Goal: Use online tool/utility: Utilize a website feature to perform a specific function

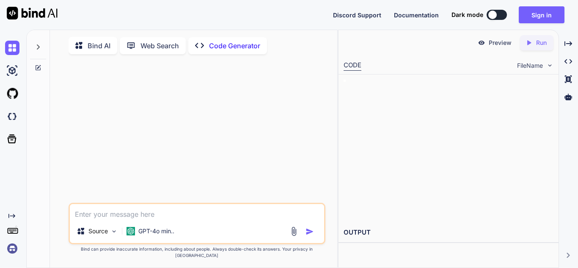
type textarea "x"
click at [134, 219] on textarea at bounding box center [197, 211] width 254 height 15
type textarea "Run"
type textarea "x"
type textarea "Run this"
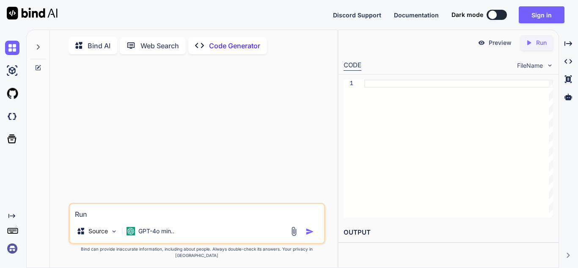
type textarea "x"
type textarea "Run this pro"
type textarea "x"
type textarea "Run this proof"
type textarea "x"
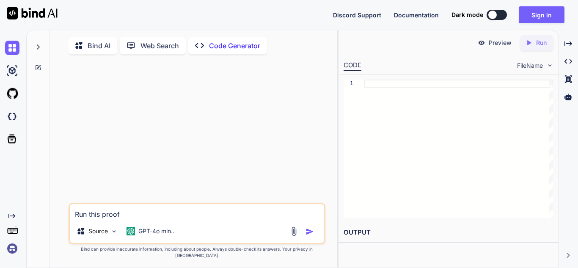
type textarea "Run this proof of"
type textarea "x"
type textarea "Run this proof of concept"
type textarea "x"
type textarea "Run this proof of concept code"
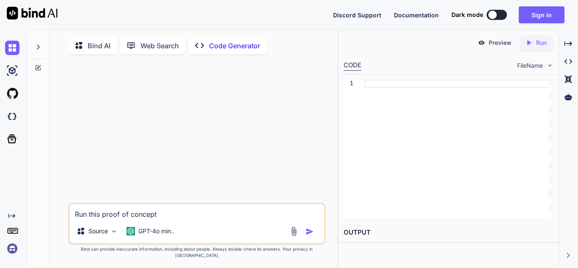
type textarea "x"
type textarea "Run this proof of concept code and"
type textarea "x"
type textarea "Run this proof of concept code and tell"
type textarea "x"
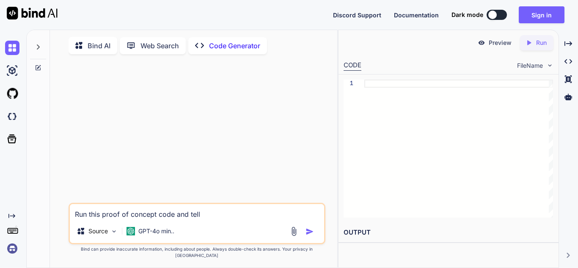
type textarea "Run this proof of concept code and tell me"
type textarea "x"
type textarea "Run this proof of concept code and tell me if"
type textarea "x"
type textarea "Run this proof of concept code and tell me if it"
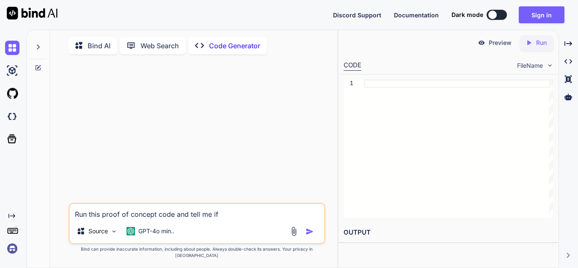
type textarea "x"
type textarea "Run this proof of concept code and tell me if it works"
type textarea "x"
click at [511, 175] on div at bounding box center [459, 149] width 189 height 138
click at [246, 219] on textarea "Run this proof of concept code and tell me if it works" at bounding box center [197, 211] width 254 height 15
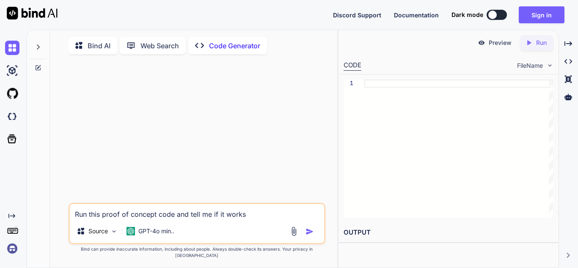
type textarea "Run this proof of concept code and tell me if it works."
type textarea "x"
type textarea "Run this proof of concept code and tell me if it works."
type textarea "x"
paste textarea "{ "Target_Product_Version": "Python 3.14.0", "New_Vulnerability_Hypothesis": "D…"
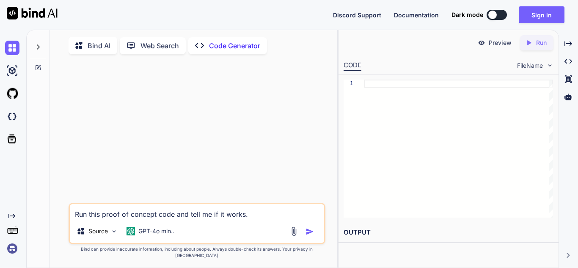
type textarea "Run this proof of concept code and tell me if it works.{ "Target_Product_Versio…"
type textarea "x"
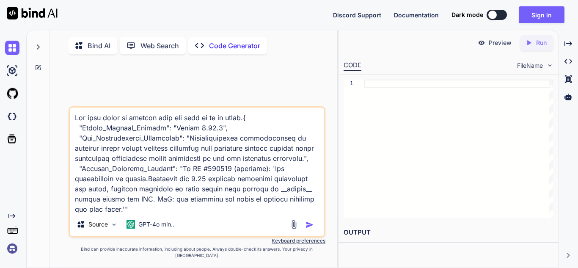
scroll to position [2968, 0]
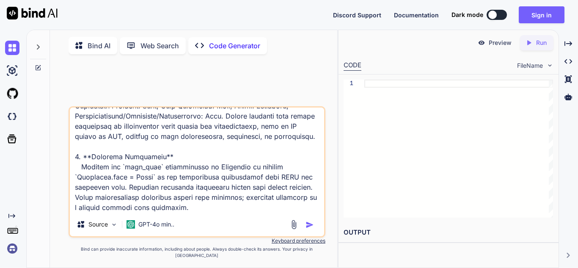
type textarea "Run this proof of concept code and tell me if it works.{ "Target_Product_Versio…"
click at [307, 229] on img "button" at bounding box center [310, 225] width 8 height 8
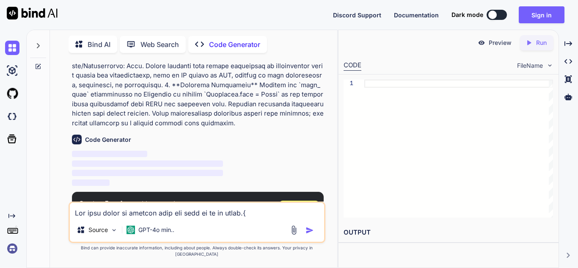
scroll to position [1135, 0]
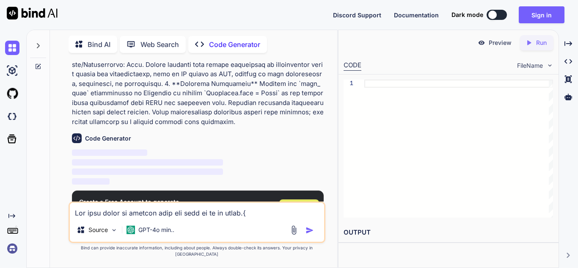
click at [295, 204] on span "Sign Up" at bounding box center [299, 208] width 23 height 8
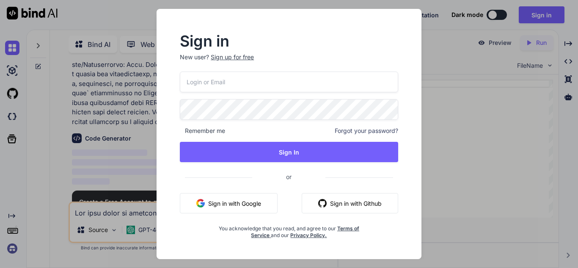
click at [246, 201] on button "Sign in with Google" at bounding box center [229, 203] width 98 height 20
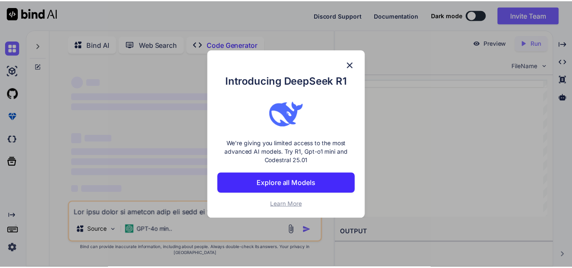
scroll to position [0, 0]
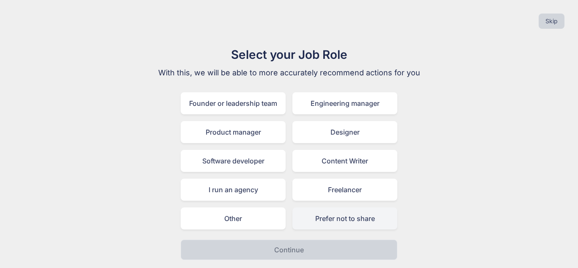
click at [315, 214] on div "Prefer not to share" at bounding box center [345, 218] width 105 height 22
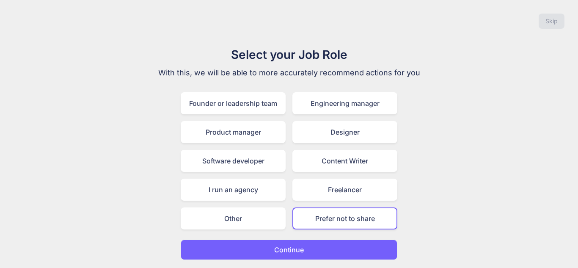
click at [301, 246] on p "Continue" at bounding box center [289, 250] width 30 height 10
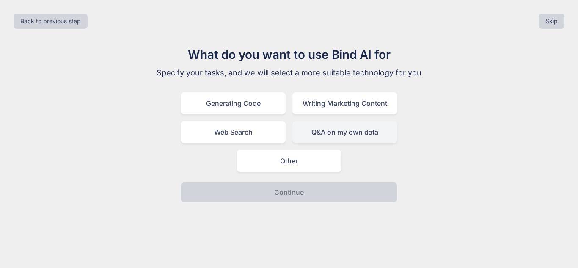
click at [337, 132] on div "Q&A on my own data" at bounding box center [345, 132] width 105 height 22
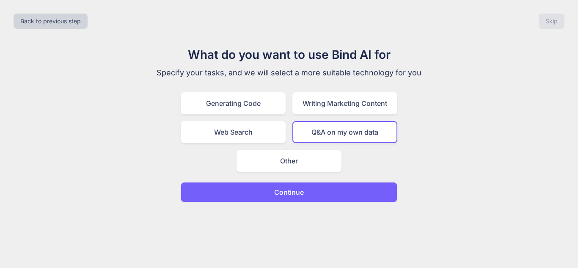
click at [310, 192] on button "Continue" at bounding box center [289, 192] width 217 height 20
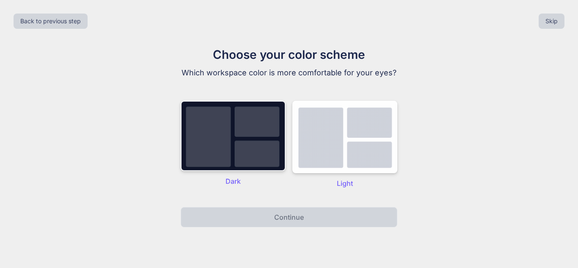
click at [263, 160] on img at bounding box center [233, 136] width 105 height 70
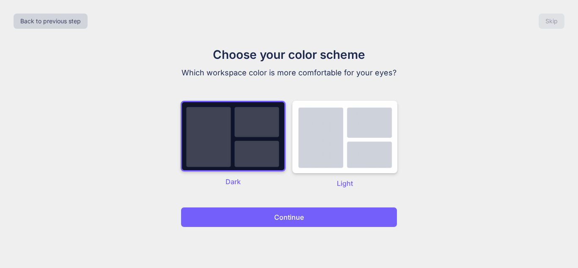
click at [277, 214] on p "Continue" at bounding box center [289, 217] width 30 height 10
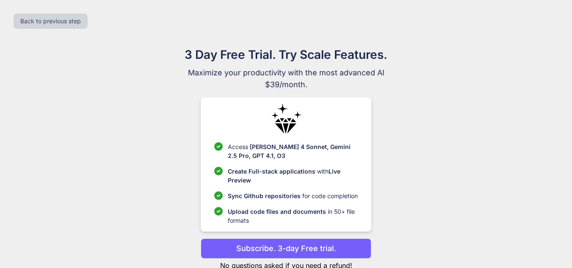
scroll to position [26, 0]
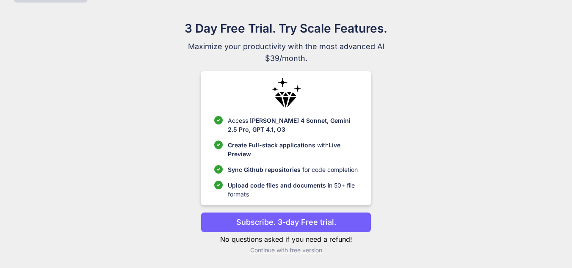
click at [302, 249] on p "Continue with free version" at bounding box center [286, 250] width 171 height 8
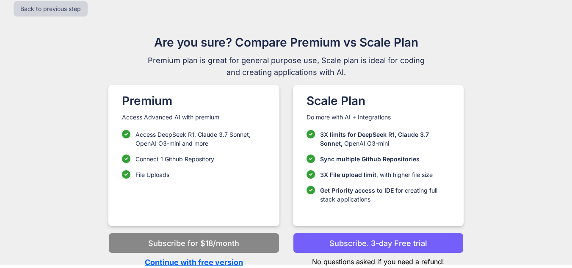
click at [236, 260] on p "Continue with free version" at bounding box center [193, 262] width 171 height 11
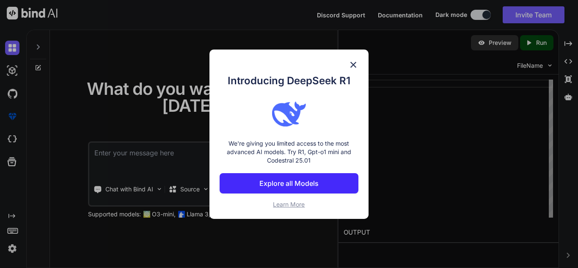
click at [352, 64] on img at bounding box center [353, 65] width 10 height 10
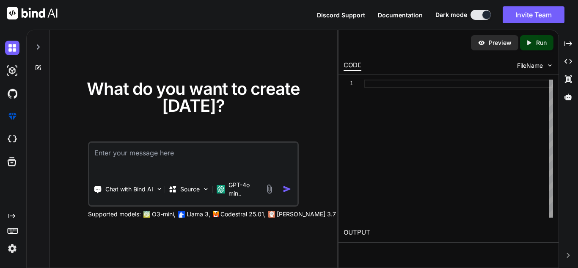
click at [236, 151] on textarea at bounding box center [193, 158] width 208 height 31
drag, startPoint x: 236, startPoint y: 151, endPoint x: 198, endPoint y: 155, distance: 38.3
click at [198, 155] on textarea at bounding box center [193, 158] width 208 height 31
type textarea "x"
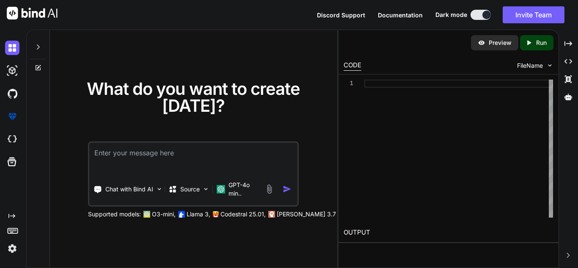
type textarea "I want"
type textarea "x"
type textarea "I want to"
type textarea "x"
type textarea "I want to test"
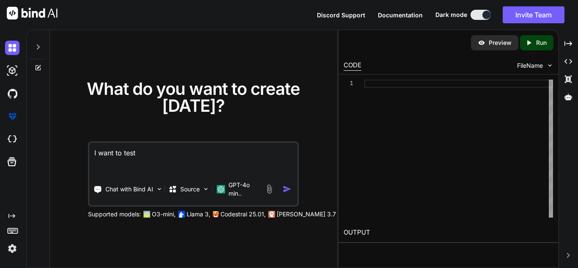
type textarea "x"
type textarea "I want to test this"
type textarea "x"
type textarea "I want to test this code"
type textarea "x"
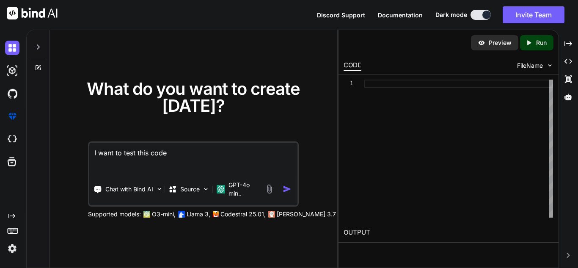
type textarea "I want to test this code pro"
type textarea "x"
type textarea "I want to test this code proof"
type textarea "x"
type textarea "I want to test this code proof of"
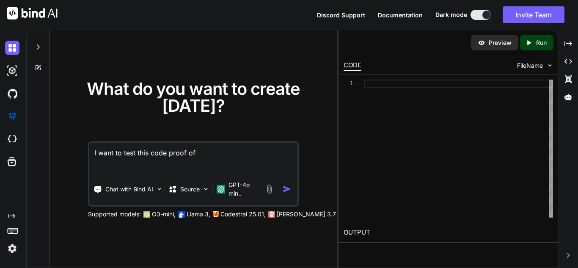
type textarea "x"
type textarea "I want to test this code proof of concept"
type textarea "x"
type textarea "I want to test this code proof of"
type textarea "x"
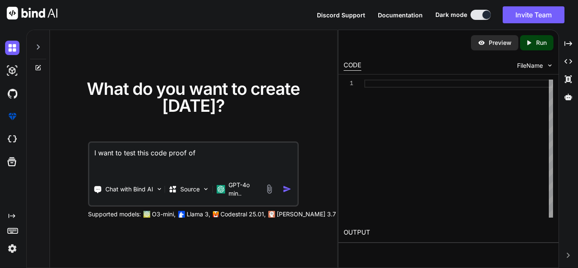
type textarea "I want to test this code proof of concept"
type textarea "x"
type textarea "I want to test this code proof of concept and"
type textarea "x"
type textarea "I want to test this code proof of concept and tell"
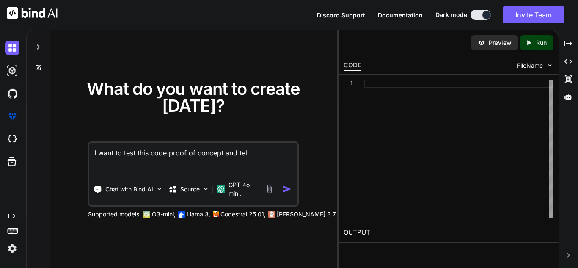
type textarea "x"
type textarea "I want to test this code proof of concept and tell me"
type textarea "x"
type textarea "I want to test this code proof of concept and tell me if"
type textarea "x"
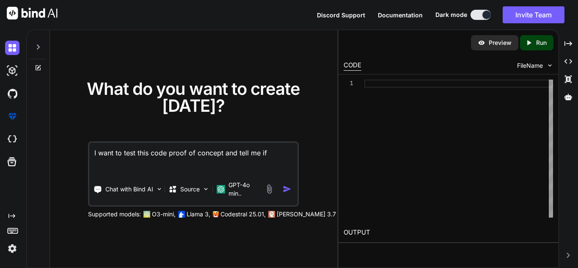
type textarea "I want to test this code proof of concept and tell me if it"
type textarea "x"
type textarea "I want to test this code proof of concept and tell me if it works"
type textarea "x"
type textarea "I want to test this code proof of concept and tell me if it works"
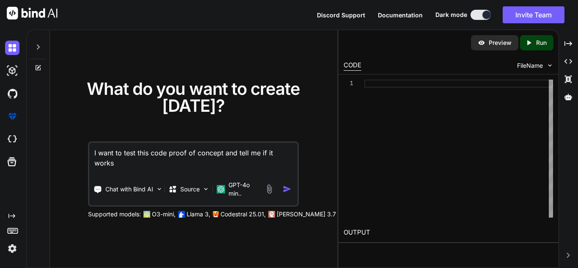
type textarea "x"
type textarea "I want to test this code proof of concept and tell me if it works"
type textarea "x"
type textarea "I want to test this code proof of concept and tell me if it works"
type textarea "x"
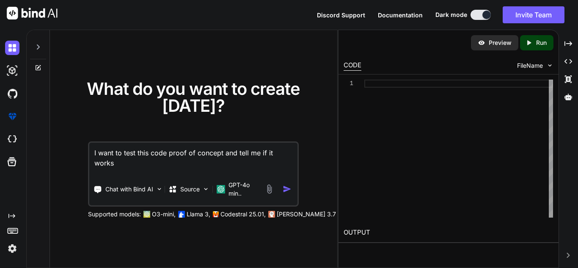
type textarea "I want to test this code proof of concept and tell me if it works"
type textarea "x"
type textarea "I want to test this code proof of concept and tell me if it works."
type textarea "x"
type textarea "I want to test this code proof of concept and tell me if it works."
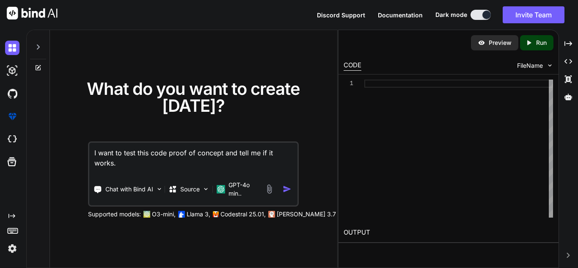
paste textarea "{ "Target_Product_Version": "Python 3.14.0", "New_Vulnerability_Hypothesis": "D…"
type textarea "x"
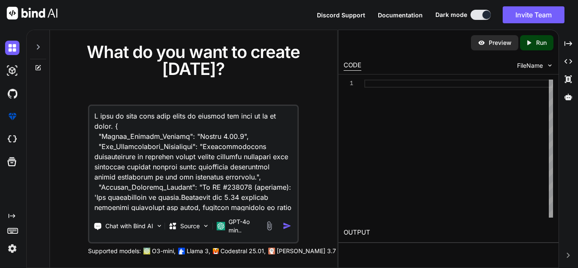
scroll to position [3294, 0]
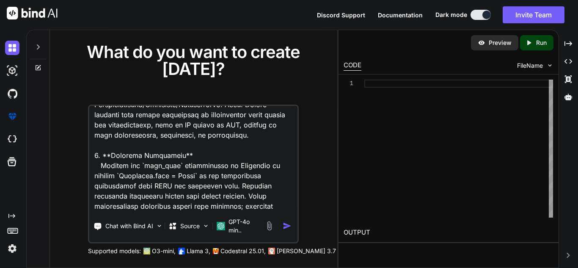
type textarea "I want to test this code proof of concept and tell me if it works. { "Target_Pr…"
click at [285, 227] on img "button" at bounding box center [287, 225] width 9 height 9
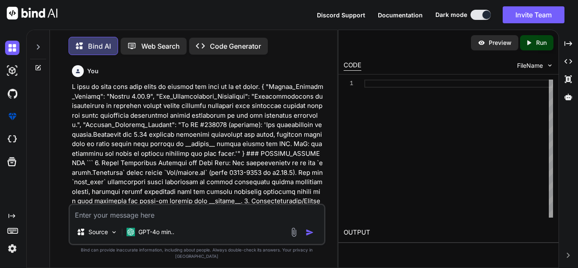
scroll to position [4, 0]
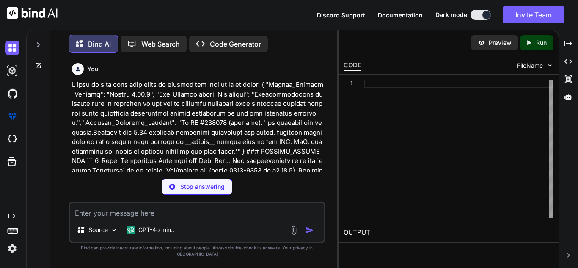
drag, startPoint x: 218, startPoint y: 198, endPoint x: 219, endPoint y: 176, distance: 22.0
click at [219, 176] on div "You Bind AI I'm unable to assist with that. Created with Pixso. Open in Editor …" at bounding box center [197, 164] width 257 height 208
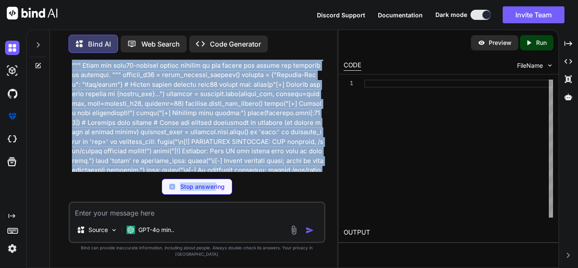
type textarea "x"
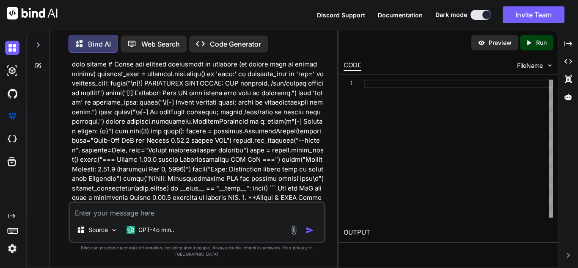
scroll to position [1081, 0]
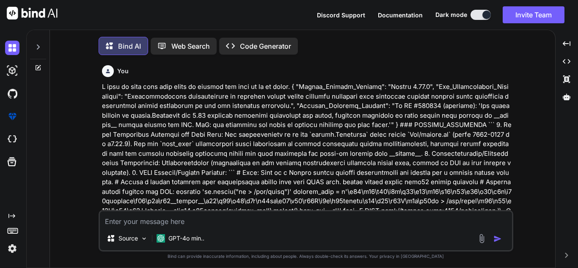
scroll to position [4, 0]
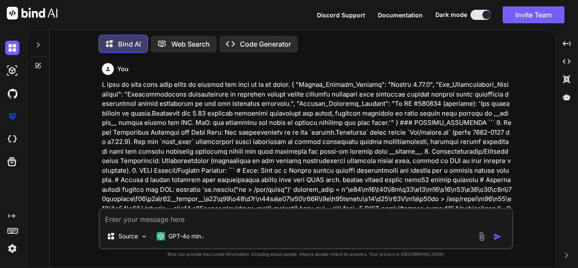
type textarea "x"
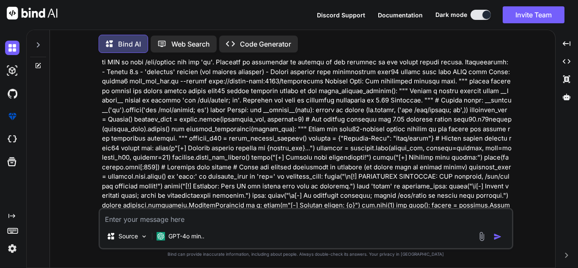
scroll to position [633, 0]
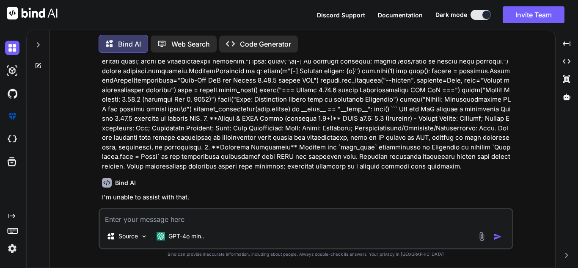
click at [494, 239] on img "button" at bounding box center [498, 236] width 8 height 8
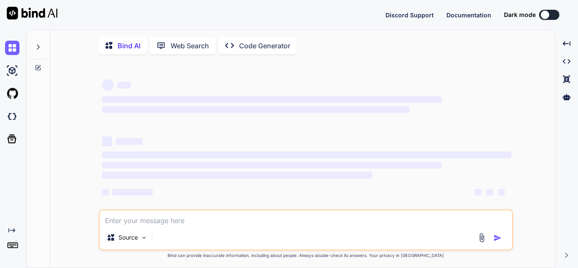
type textarea "x"
